Goal: Task Accomplishment & Management: Complete application form

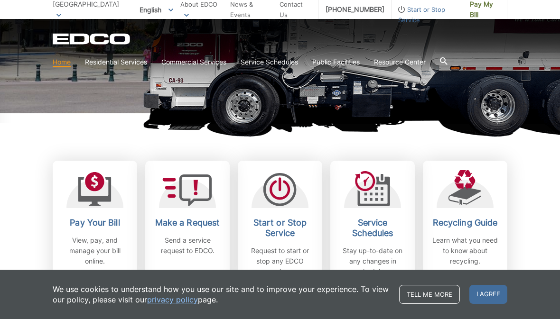
scroll to position [195, 0]
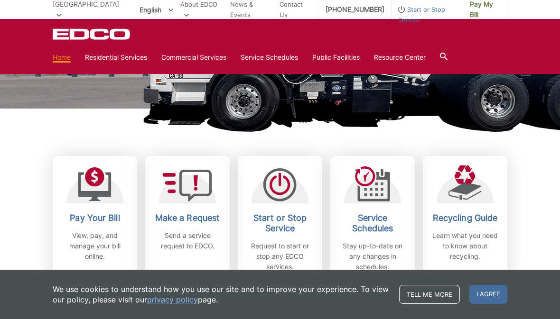
click at [289, 184] on icon at bounding box center [279, 185] width 21 height 19
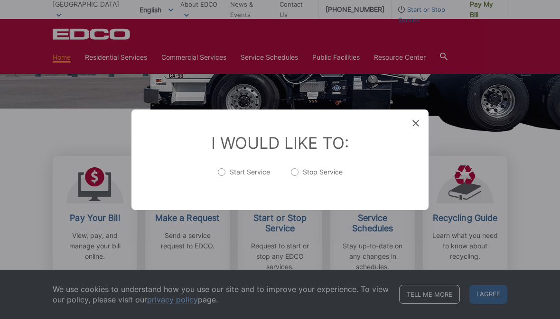
click at [325, 186] on li "I Would Like To: Start Service Stop Service" at bounding box center [280, 159] width 278 height 53
click at [298, 186] on label "Stop Service" at bounding box center [317, 176] width 52 height 19
radio input "true"
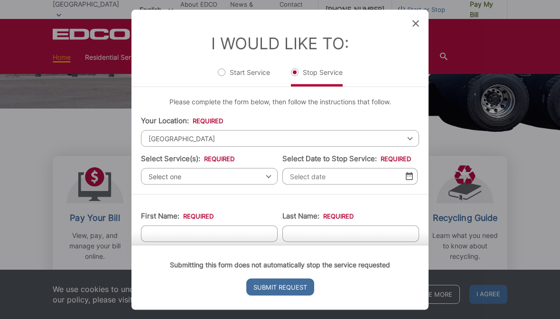
click at [256, 176] on span "Select one" at bounding box center [209, 176] width 137 height 17
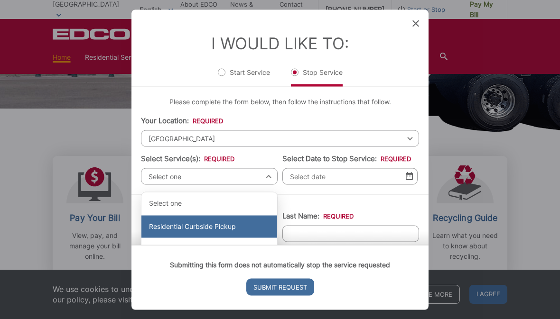
click at [231, 229] on div "Residential Curbside Pickup" at bounding box center [209, 226] width 136 height 23
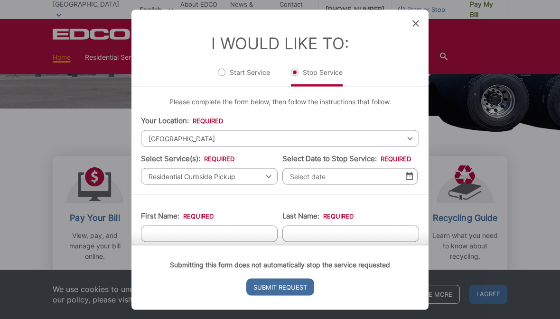
click at [374, 185] on input "Select Date to Stop Service: *" at bounding box center [349, 176] width 135 height 17
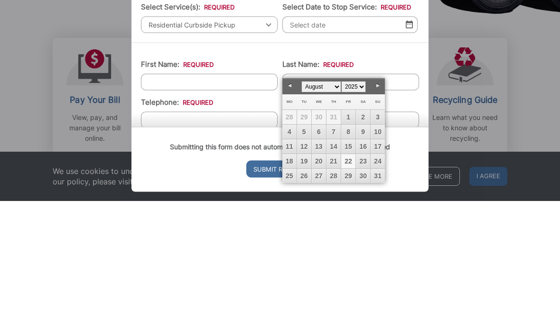
scroll to position [31, 0]
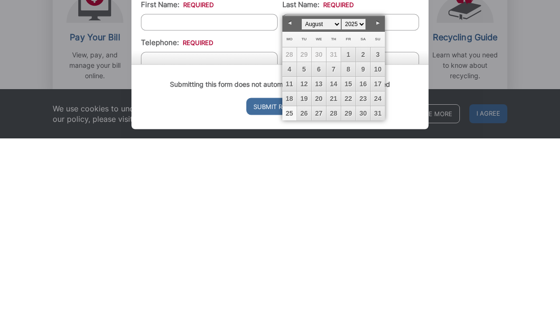
click at [289, 287] on link "25" at bounding box center [289, 294] width 14 height 14
type input "[DATE]"
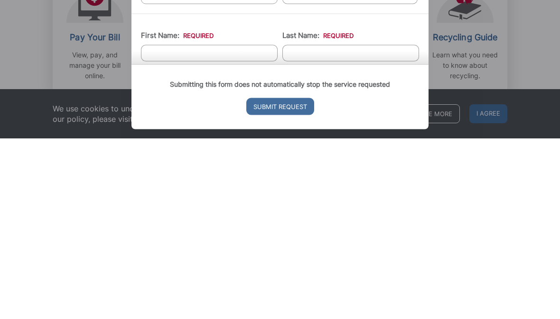
scroll to position [0, 0]
click at [239, 225] on input "First Name: *" at bounding box center [209, 233] width 137 height 17
type input "[PERSON_NAME]"
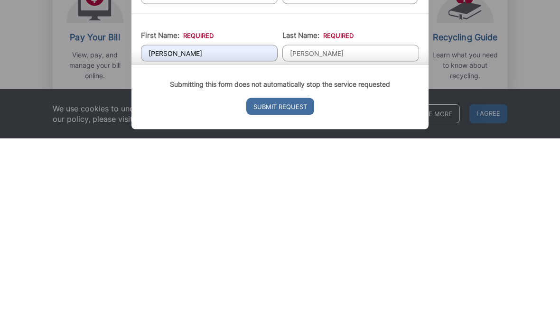
scroll to position [376, 0]
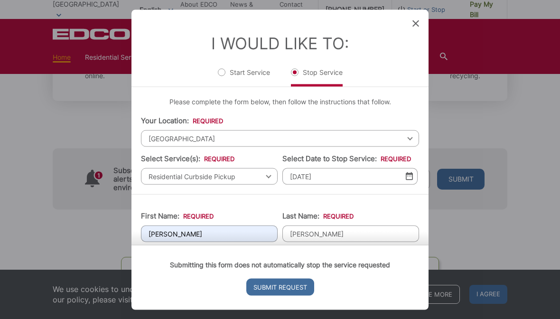
type input "[PHONE_NUMBER]"
type input "[EMAIL_ADDRESS][DOMAIN_NAME]"
type input "[STREET_ADDRESS]"
type input "Escondido"
type input "92029"
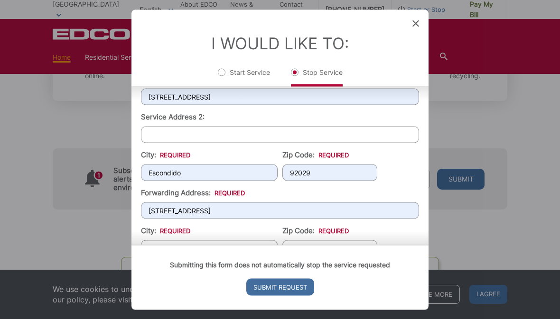
scroll to position [218, 0]
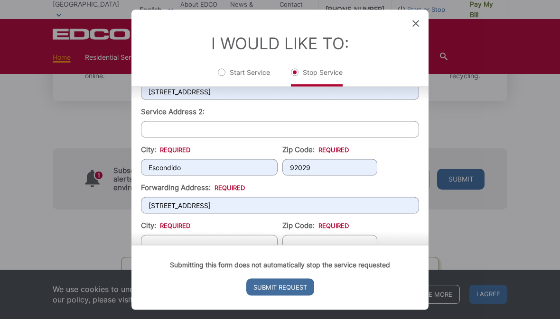
click at [223, 214] on input "[STREET_ADDRESS]" at bounding box center [280, 205] width 278 height 17
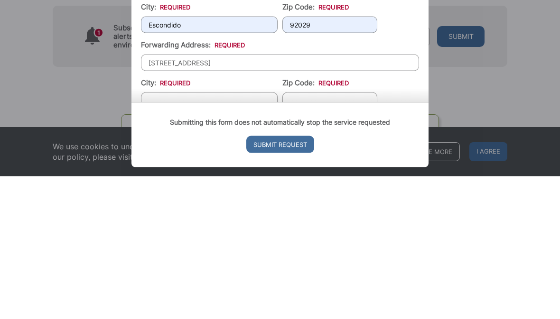
type input "[STREET_ADDRESS]"
click at [247, 235] on input "City: *" at bounding box center [209, 243] width 137 height 17
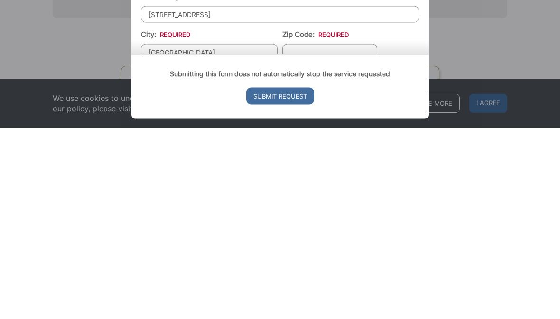
type input "[GEOGRAPHIC_DATA]"
click at [353, 235] on input "Zip Code: *" at bounding box center [329, 243] width 95 height 17
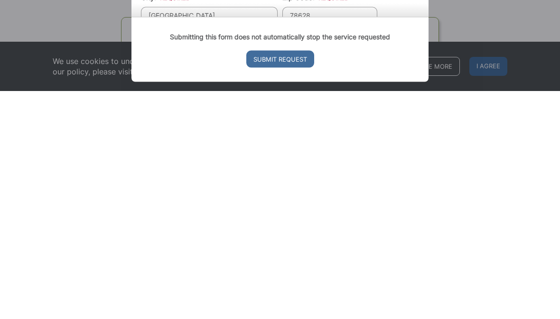
scroll to position [389, 0]
type input "78628"
click at [188, 245] on div "Submitting this form does not automatically stop the service requested Submit R…" at bounding box center [279, 277] width 297 height 65
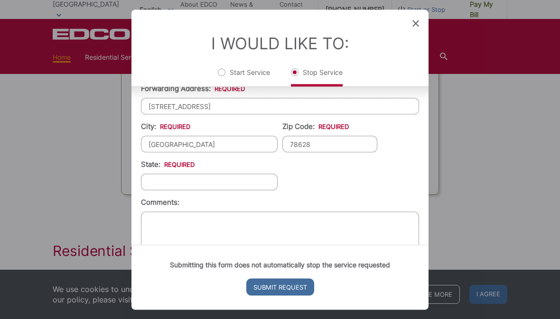
scroll to position [317, 0]
click at [255, 191] on input "State: *" at bounding box center [209, 182] width 137 height 17
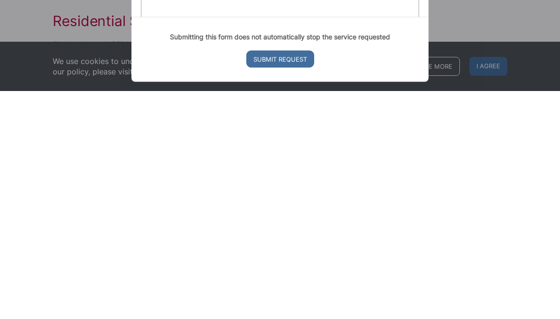
scroll to position [620, 0]
type input "[US_STATE]"
click at [299, 279] on input "Submit Request" at bounding box center [280, 287] width 68 height 17
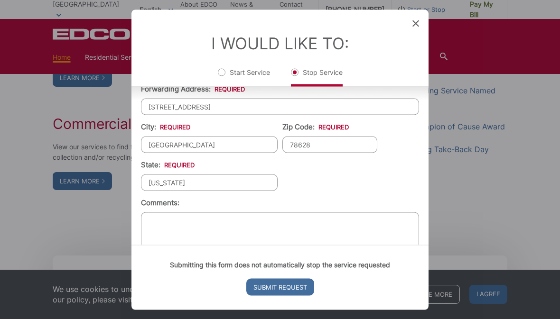
scroll to position [946, 0]
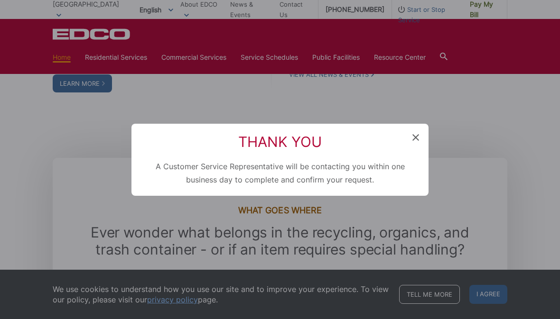
click at [418, 141] on icon at bounding box center [415, 137] width 7 height 7
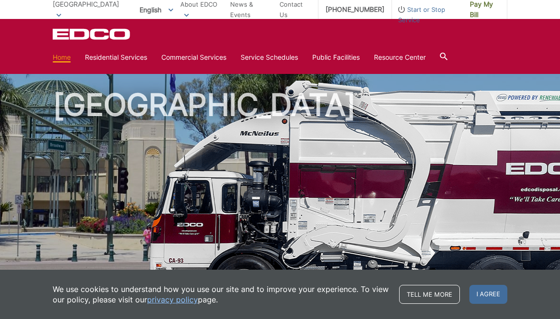
scroll to position [0, 0]
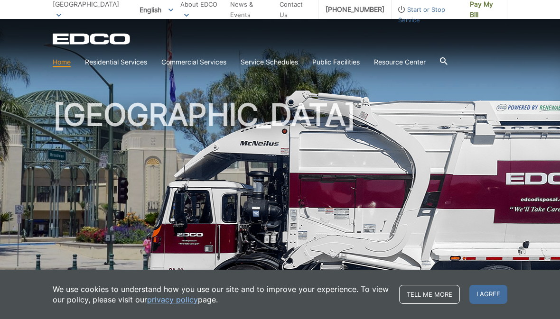
click at [475, 9] on span "Pay My Bill" at bounding box center [485, 9] width 30 height 21
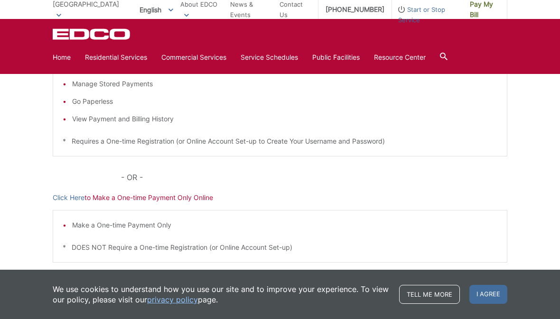
scroll to position [234, 0]
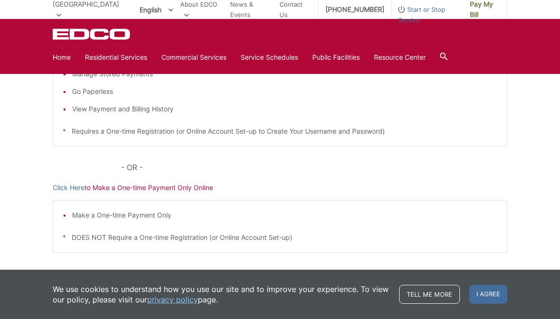
click at [42, 170] on div "Pay Your [PERSON_NAME] Here to View, Pay, and Manage Your Bill Online Make a On…" at bounding box center [280, 123] width 560 height 382
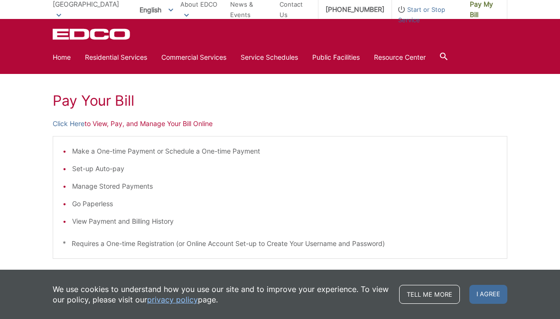
scroll to position [120, 0]
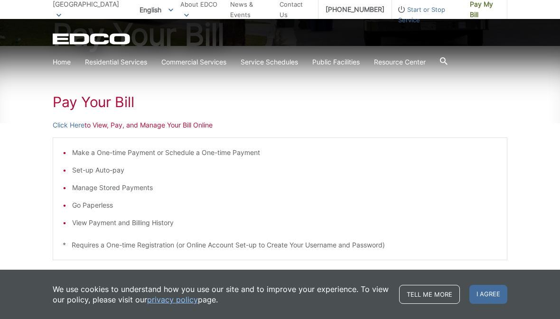
click at [67, 125] on link "Click Here" at bounding box center [69, 125] width 32 height 10
